Goal: Information Seeking & Learning: Learn about a topic

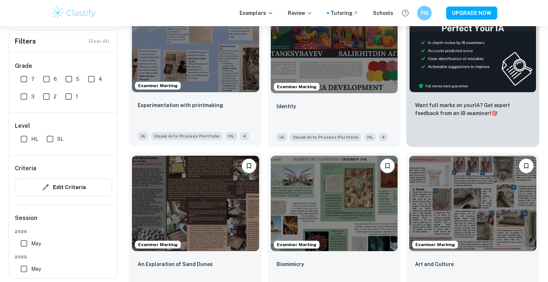
scroll to position [202, 0]
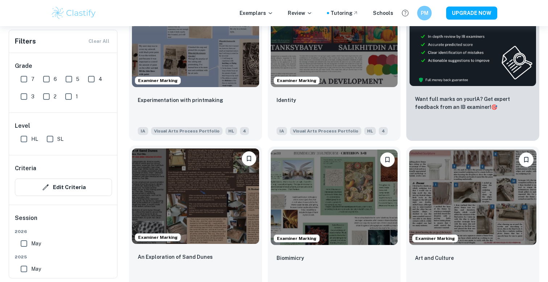
click at [190, 185] on img at bounding box center [195, 195] width 127 height 95
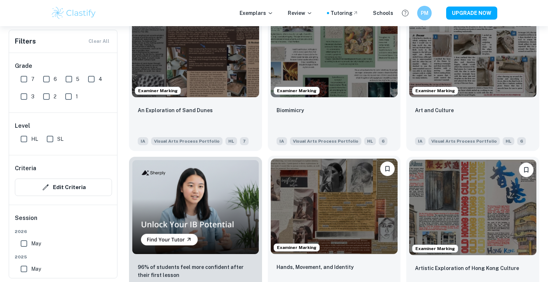
scroll to position [393, 0]
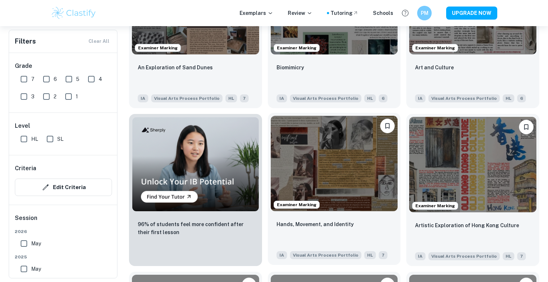
click at [330, 201] on img at bounding box center [334, 163] width 127 height 95
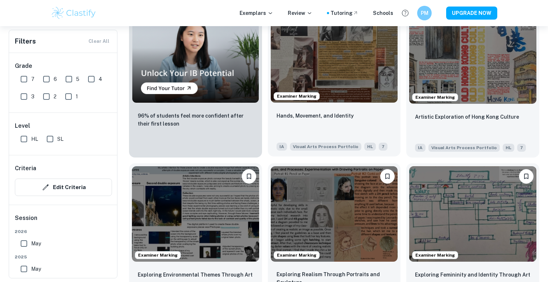
scroll to position [505, 0]
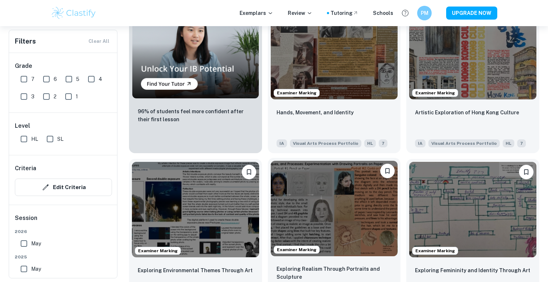
click at [276, 211] on img at bounding box center [334, 208] width 127 height 95
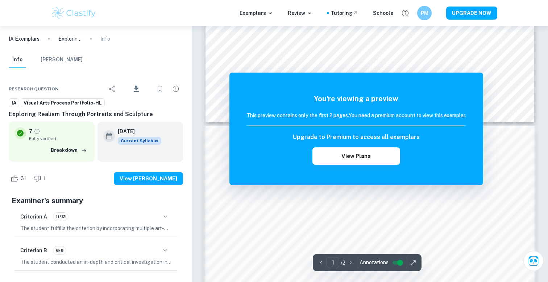
scroll to position [116, 0]
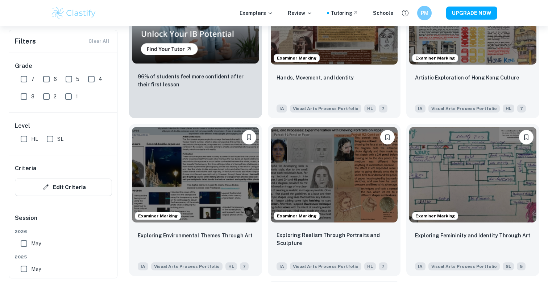
scroll to position [513, 0]
